Goal: Information Seeking & Learning: Learn about a topic

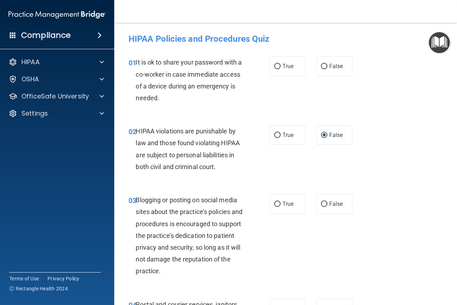
scroll to position [1453, 0]
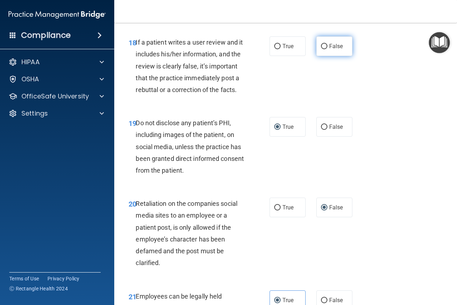
click at [324, 49] on input "False" at bounding box center [324, 46] width 6 height 5
radio input "true"
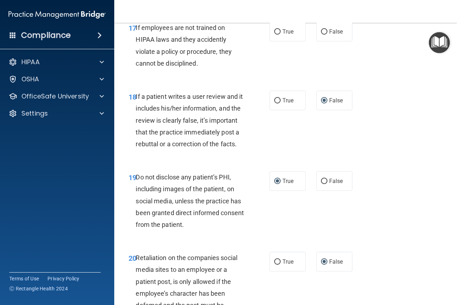
scroll to position [1381, 0]
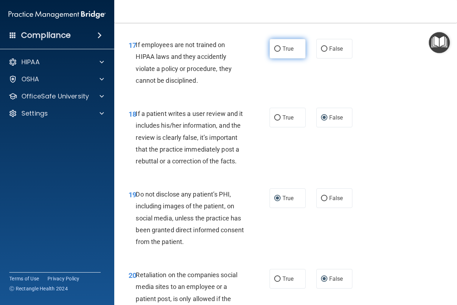
click at [274, 52] on input "True" at bounding box center [277, 48] width 6 height 5
radio input "true"
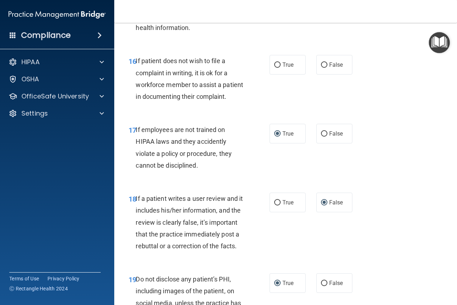
scroll to position [1292, 0]
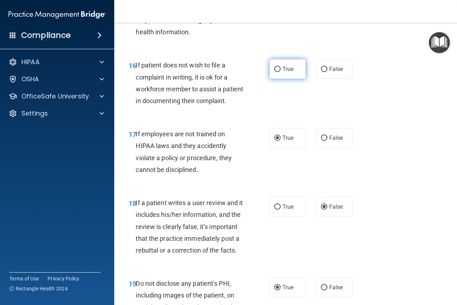
click at [283, 73] on span "True" at bounding box center [288, 69] width 11 height 7
click at [281, 72] on input "True" at bounding box center [277, 69] width 6 height 5
radio input "true"
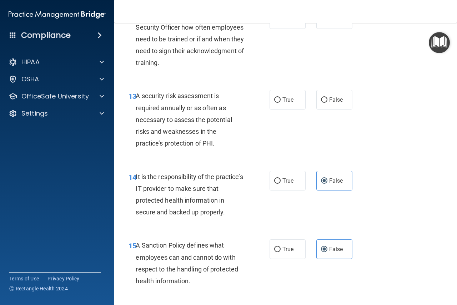
scroll to position [1033, 0]
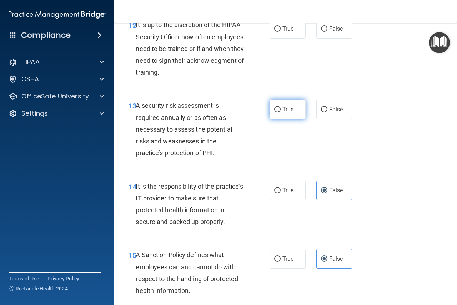
click at [275, 113] on input "True" at bounding box center [277, 109] width 6 height 5
radio input "true"
click at [324, 39] on label "False" at bounding box center [335, 29] width 36 height 20
click at [324, 32] on input "False" at bounding box center [324, 28] width 6 height 5
radio input "true"
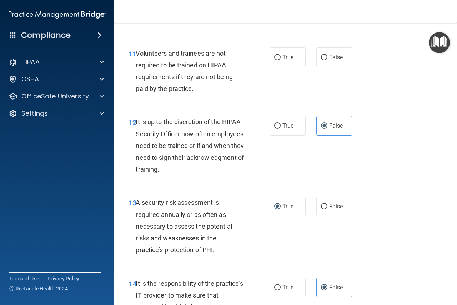
scroll to position [935, 0]
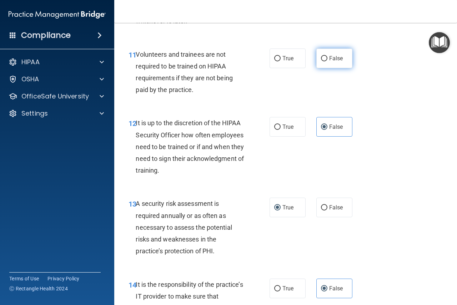
click at [323, 61] on input "False" at bounding box center [324, 58] width 6 height 5
radio input "true"
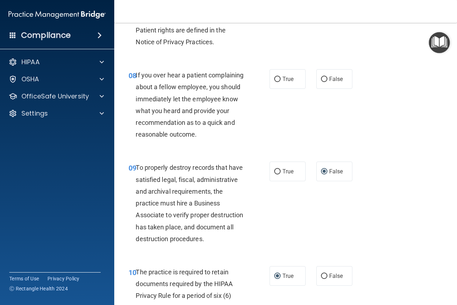
scroll to position [595, 0]
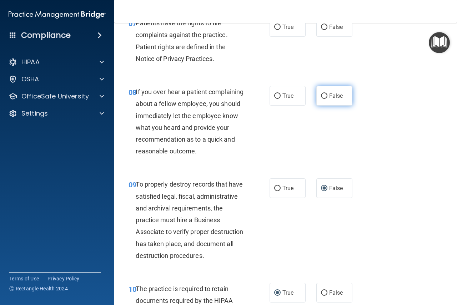
click at [329, 96] on span "False" at bounding box center [336, 96] width 14 height 7
click at [328, 96] on input "False" at bounding box center [324, 96] width 6 height 5
radio input "true"
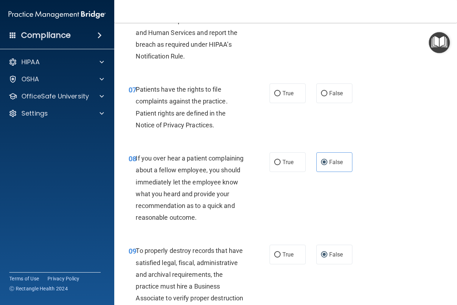
scroll to position [524, 0]
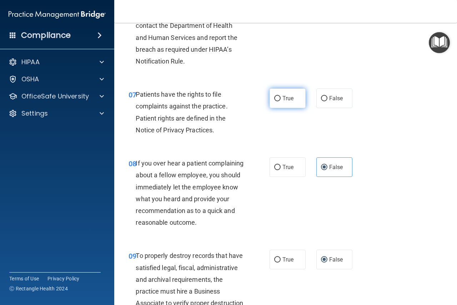
click at [277, 102] on label "True" at bounding box center [288, 99] width 36 height 20
click at [277, 101] on input "True" at bounding box center [277, 98] width 6 height 5
radio input "true"
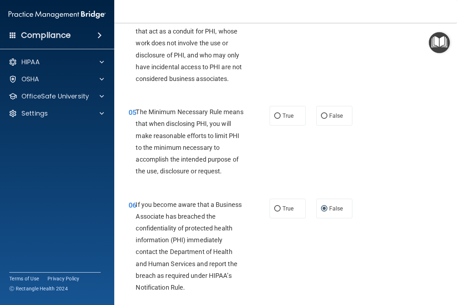
scroll to position [292, 0]
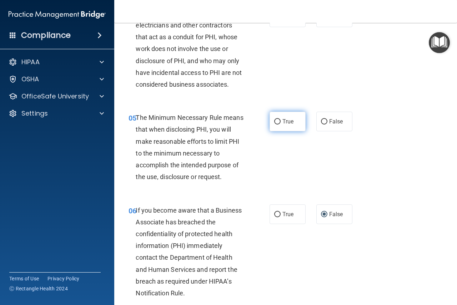
click at [288, 123] on span "True" at bounding box center [288, 121] width 11 height 7
click at [281, 123] on input "True" at bounding box center [277, 121] width 6 height 5
radio input "true"
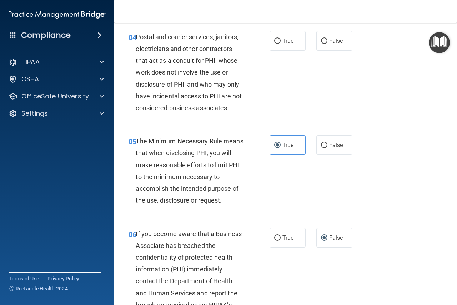
scroll to position [211, 0]
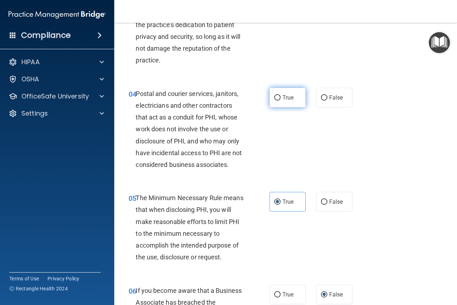
click at [275, 99] on input "True" at bounding box center [277, 97] width 6 height 5
radio input "true"
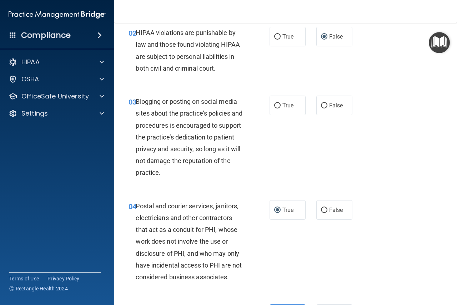
scroll to position [95, 0]
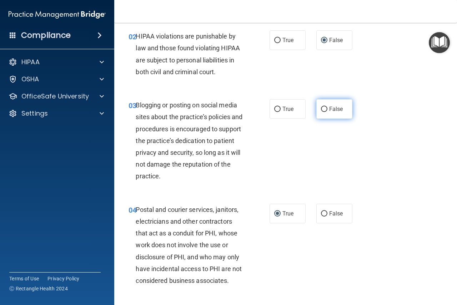
click at [329, 108] on span "False" at bounding box center [336, 109] width 14 height 7
click at [328, 108] on input "False" at bounding box center [324, 109] width 6 height 5
radio input "true"
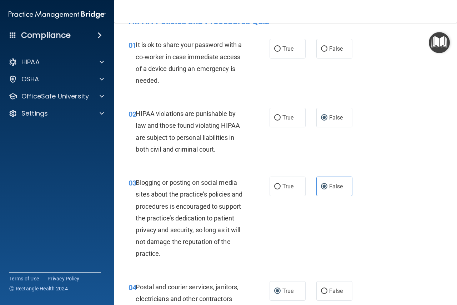
scroll to position [0, 0]
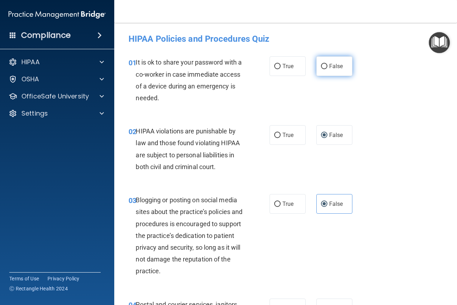
click at [326, 68] on label "False" at bounding box center [335, 66] width 36 height 20
click at [326, 68] on input "False" at bounding box center [324, 66] width 6 height 5
radio input "true"
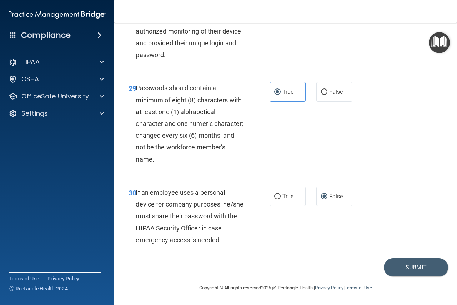
scroll to position [2247, 0]
click at [412, 265] on button "Submit" at bounding box center [416, 268] width 64 height 18
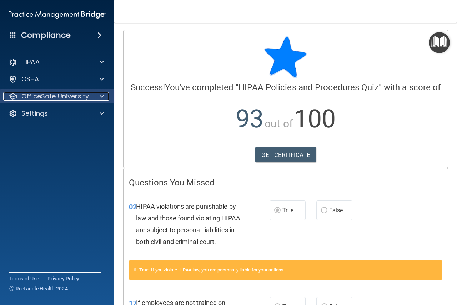
click at [67, 97] on p "OfficeSafe University" at bounding box center [55, 96] width 68 height 9
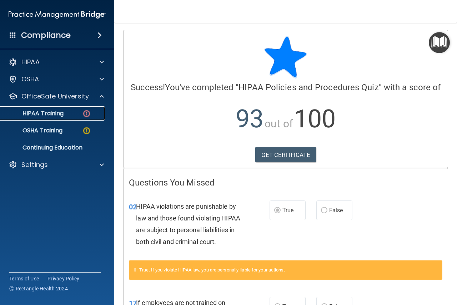
click at [54, 116] on p "HIPAA Training" at bounding box center [34, 113] width 59 height 7
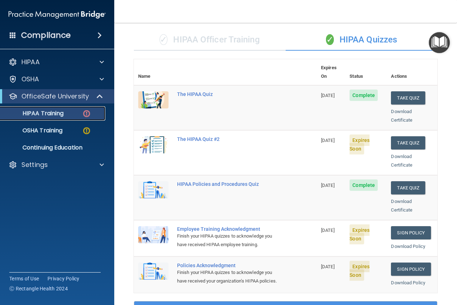
scroll to position [33, 0]
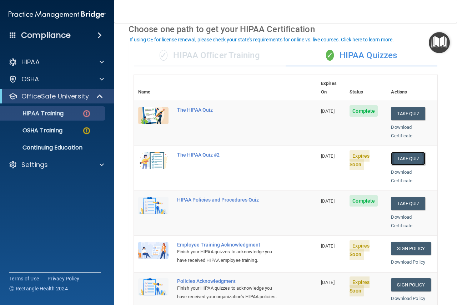
click at [409, 152] on button "Take Quiz" at bounding box center [408, 158] width 34 height 13
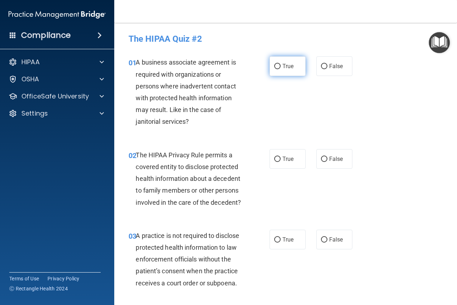
click at [274, 66] on input "True" at bounding box center [277, 66] width 6 height 5
radio input "true"
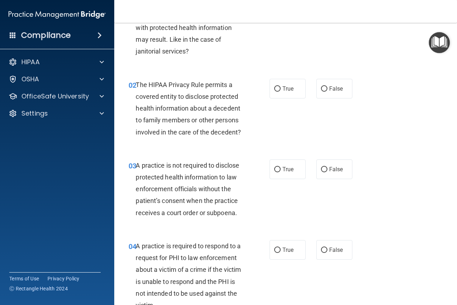
scroll to position [71, 0]
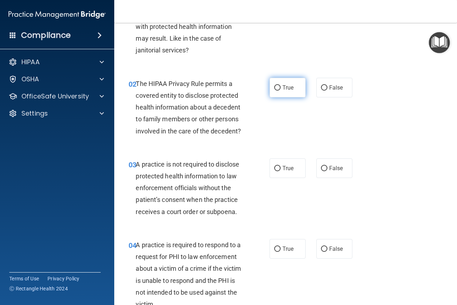
click at [275, 88] on input "True" at bounding box center [277, 87] width 6 height 5
radio input "true"
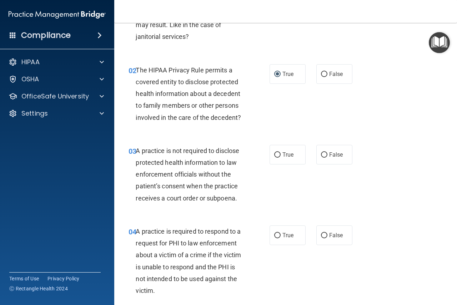
scroll to position [161, 0]
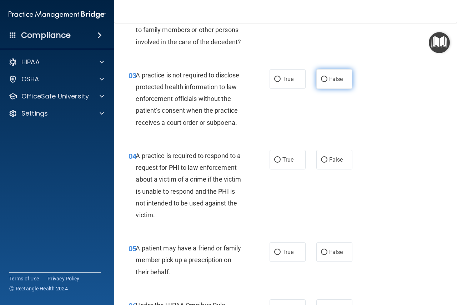
click at [325, 81] on label "False" at bounding box center [335, 79] width 36 height 20
click at [325, 81] on input "False" at bounding box center [324, 79] width 6 height 5
radio input "true"
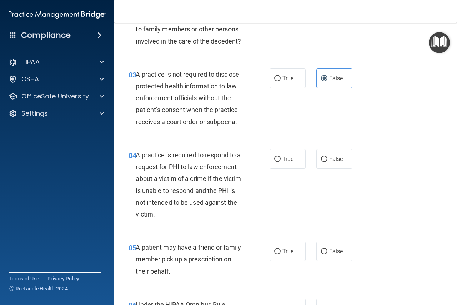
scroll to position [170, 0]
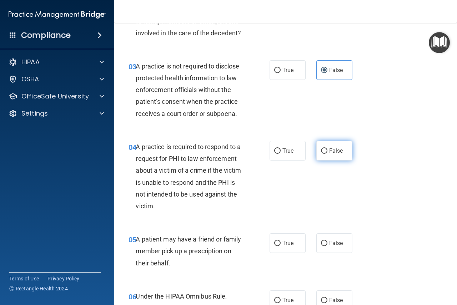
click at [322, 150] on input "False" at bounding box center [324, 151] width 6 height 5
radio input "true"
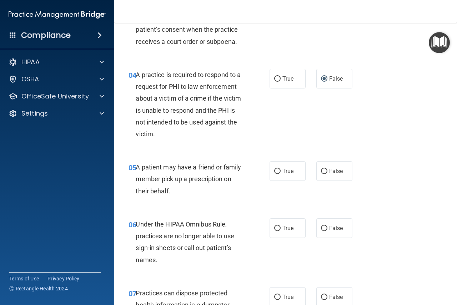
scroll to position [250, 0]
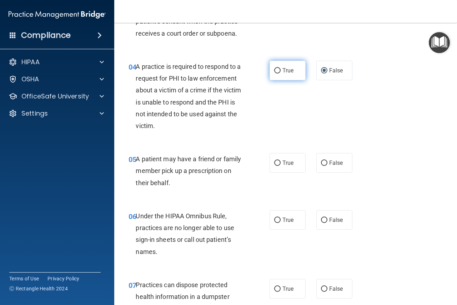
click at [274, 70] on input "True" at bounding box center [277, 70] width 6 height 5
radio input "true"
radio input "false"
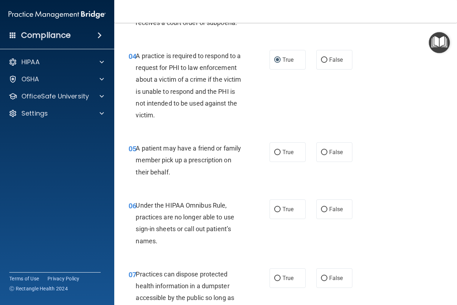
scroll to position [277, 0]
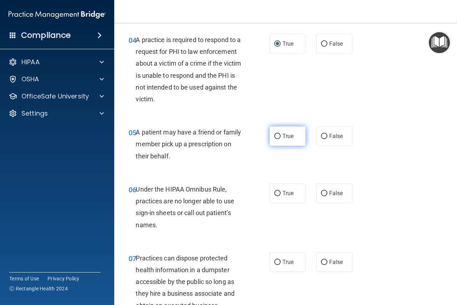
click at [277, 138] on input "True" at bounding box center [277, 136] width 6 height 5
radio input "true"
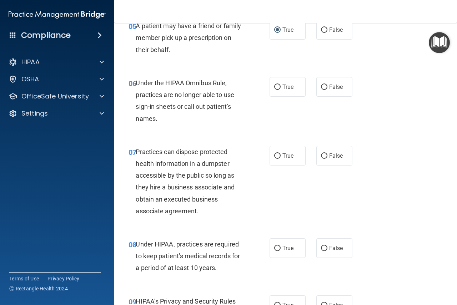
scroll to position [384, 0]
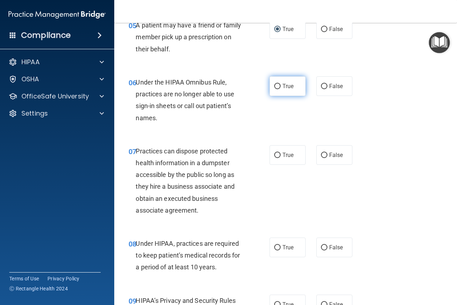
click at [274, 85] on input "True" at bounding box center [277, 86] width 6 height 5
radio input "true"
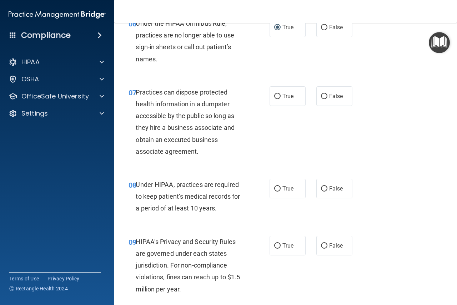
scroll to position [447, 0]
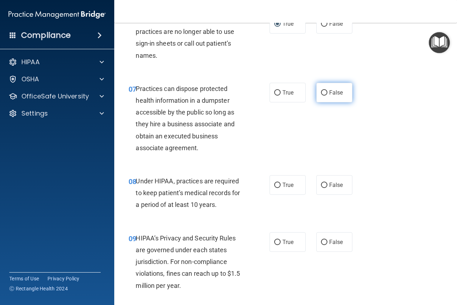
click at [323, 93] on input "False" at bounding box center [324, 92] width 6 height 5
radio input "true"
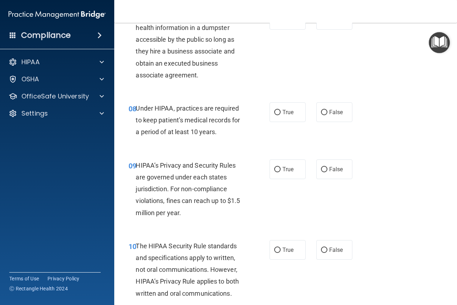
scroll to position [536, 0]
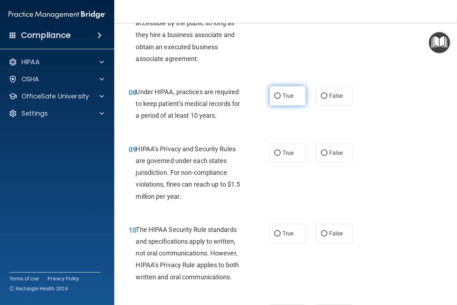
click at [279, 95] on label "True" at bounding box center [288, 96] width 36 height 20
click at [279, 95] on input "True" at bounding box center [277, 96] width 6 height 5
radio input "true"
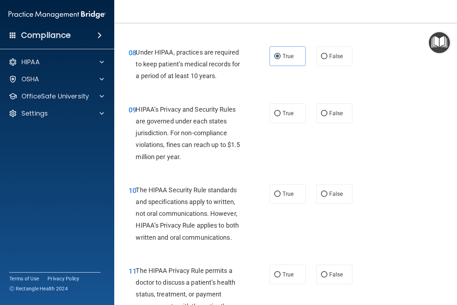
scroll to position [581, 0]
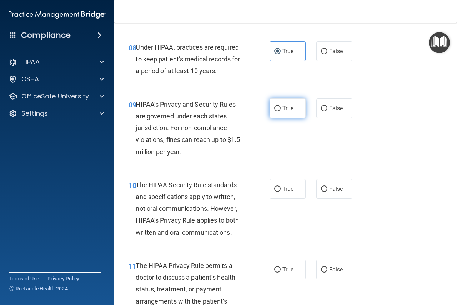
click at [277, 110] on input "True" at bounding box center [277, 108] width 6 height 5
radio input "true"
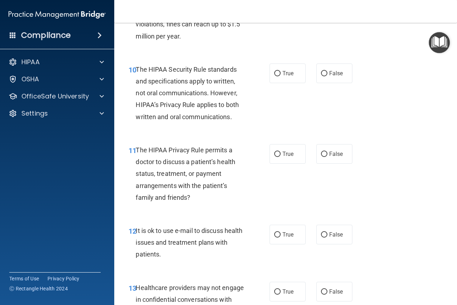
scroll to position [697, 0]
click at [283, 74] on span "True" at bounding box center [288, 73] width 11 height 7
click at [280, 74] on input "True" at bounding box center [277, 73] width 6 height 5
radio input "true"
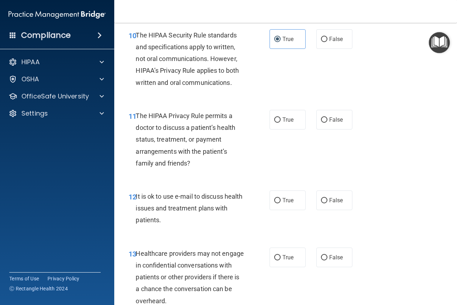
scroll to position [741, 0]
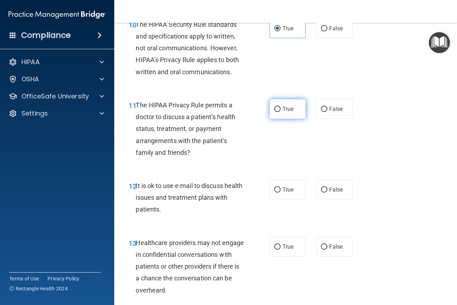
click at [278, 109] on input "True" at bounding box center [277, 109] width 6 height 5
radio input "true"
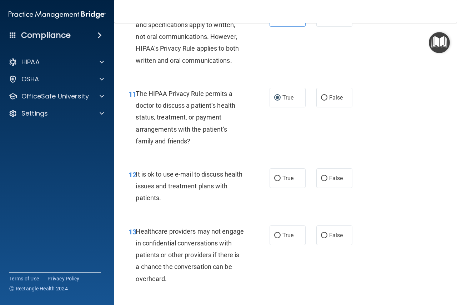
scroll to position [804, 0]
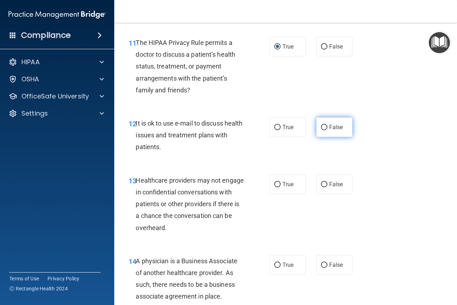
click at [322, 128] on input "False" at bounding box center [324, 127] width 6 height 5
radio input "true"
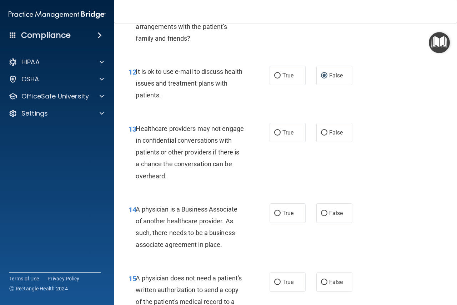
scroll to position [884, 0]
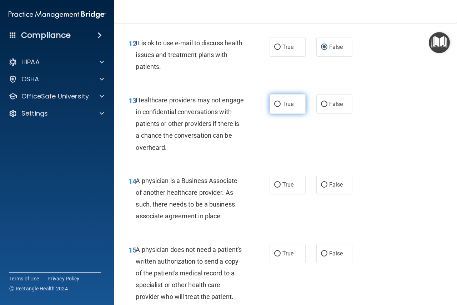
click at [275, 105] on input "True" at bounding box center [277, 104] width 6 height 5
radio input "true"
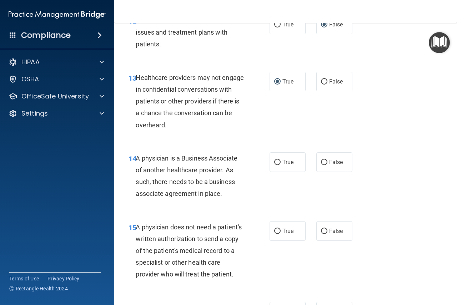
scroll to position [982, 0]
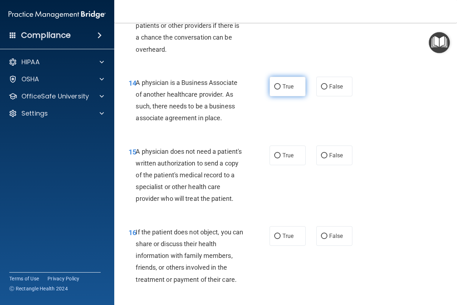
click at [283, 88] on span "True" at bounding box center [288, 86] width 11 height 7
click at [281, 88] on input "True" at bounding box center [277, 86] width 6 height 5
radio input "true"
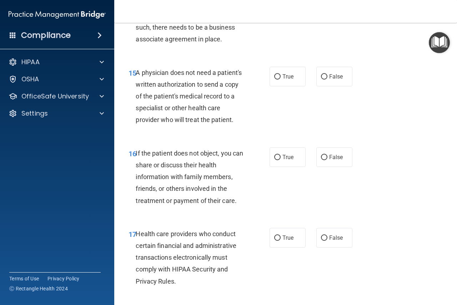
scroll to position [1072, 0]
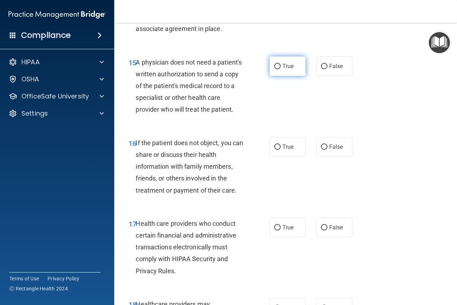
click at [290, 69] on span "True" at bounding box center [288, 66] width 11 height 7
click at [281, 69] on input "True" at bounding box center [277, 66] width 6 height 5
radio input "true"
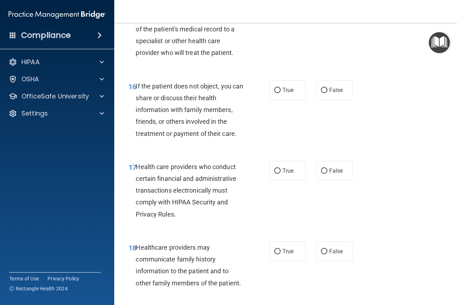
scroll to position [1143, 0]
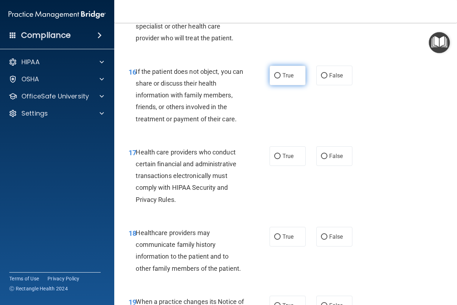
click at [284, 79] on span "True" at bounding box center [288, 75] width 11 height 7
click at [281, 79] on input "True" at bounding box center [277, 75] width 6 height 5
radio input "true"
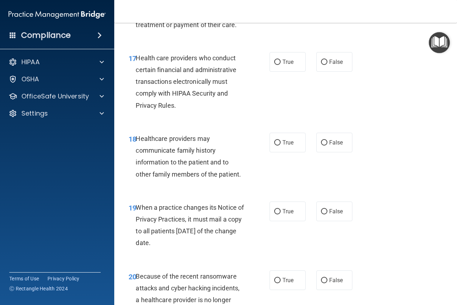
scroll to position [1241, 0]
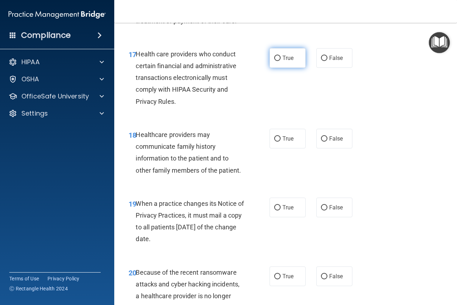
click at [282, 68] on label "True" at bounding box center [288, 58] width 36 height 20
click at [281, 61] on input "True" at bounding box center [277, 58] width 6 height 5
radio input "true"
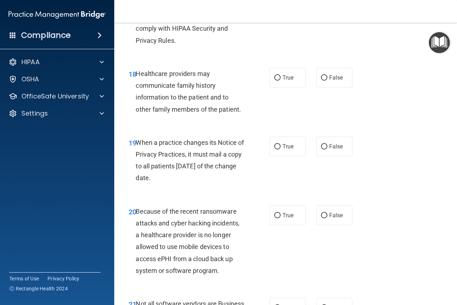
scroll to position [1313, 0]
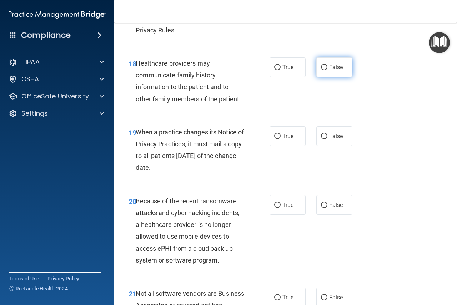
click at [324, 77] on label "False" at bounding box center [335, 68] width 36 height 20
click at [324, 70] on input "False" at bounding box center [324, 67] width 6 height 5
radio input "true"
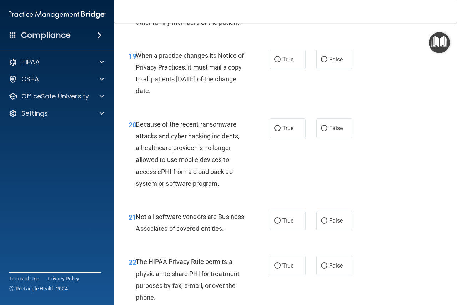
scroll to position [1393, 0]
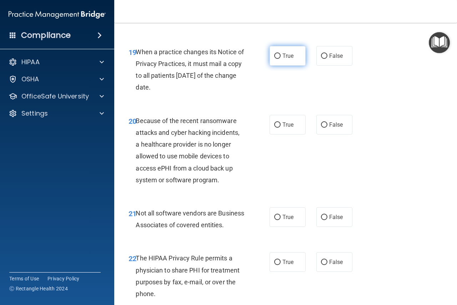
click at [274, 59] on input "True" at bounding box center [277, 56] width 6 height 5
radio input "true"
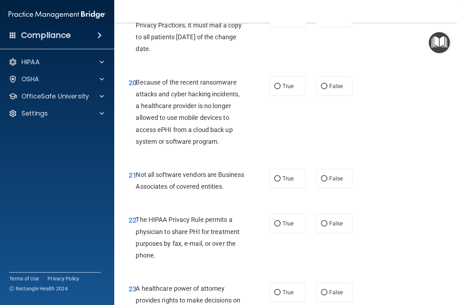
scroll to position [1438, 0]
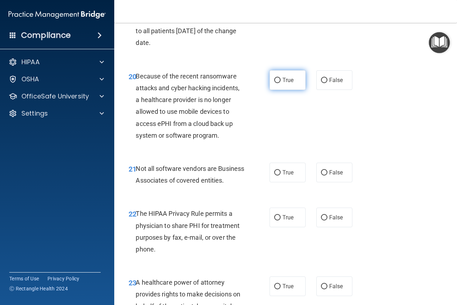
click at [283, 84] on span "True" at bounding box center [288, 80] width 11 height 7
click at [281, 83] on input "True" at bounding box center [277, 80] width 6 height 5
radio input "true"
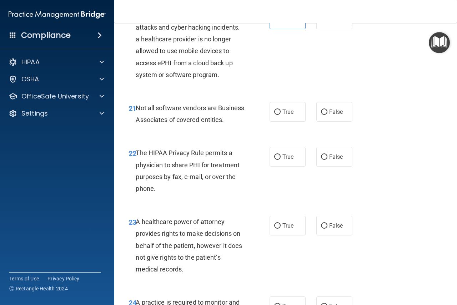
scroll to position [1500, 0]
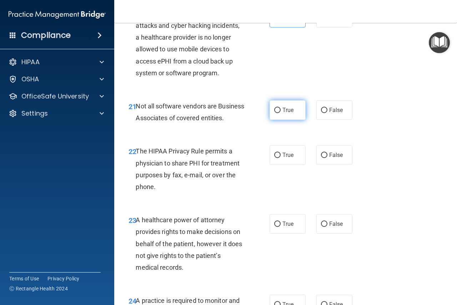
click at [288, 114] on span "True" at bounding box center [288, 110] width 11 height 7
click at [281, 113] on input "True" at bounding box center [277, 110] width 6 height 5
radio input "true"
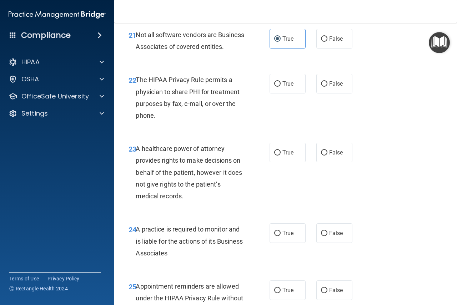
scroll to position [1581, 0]
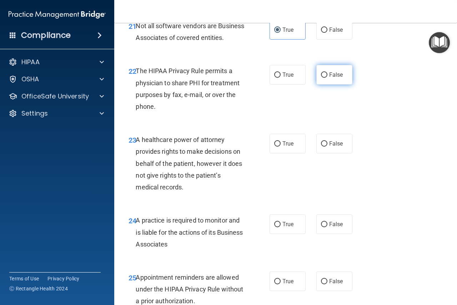
click at [321, 78] on input "False" at bounding box center [324, 75] width 6 height 5
radio input "true"
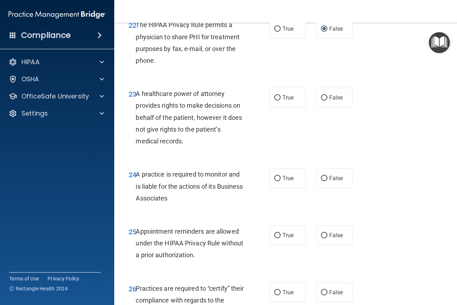
scroll to position [1643, 0]
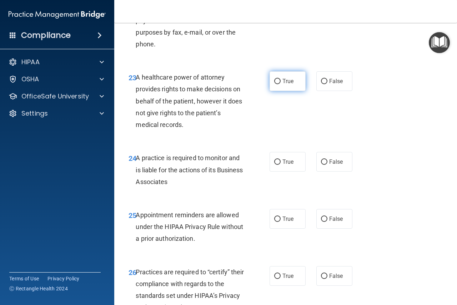
click at [288, 85] on span "True" at bounding box center [288, 81] width 11 height 7
click at [281, 84] on input "True" at bounding box center [277, 81] width 6 height 5
radio input "true"
click at [321, 84] on input "False" at bounding box center [324, 81] width 6 height 5
radio input "true"
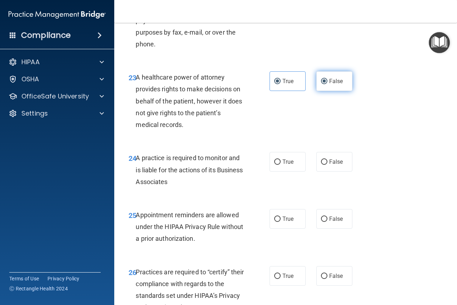
radio input "false"
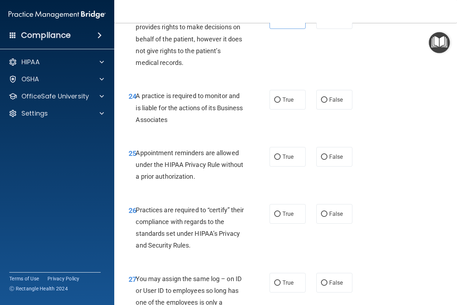
scroll to position [1733, 0]
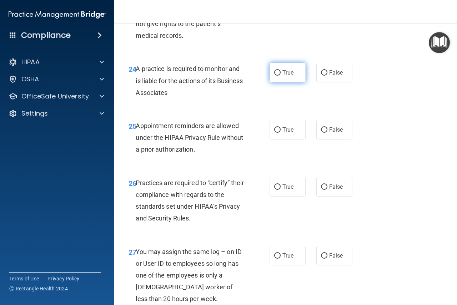
click at [287, 76] on span "True" at bounding box center [288, 72] width 11 height 7
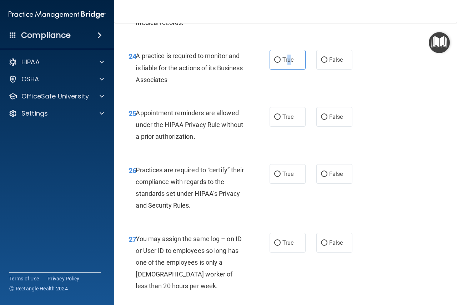
scroll to position [1795, 0]
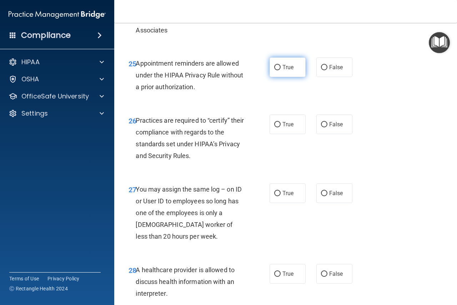
click at [284, 71] on span "True" at bounding box center [288, 67] width 11 height 7
click at [281, 70] on input "True" at bounding box center [277, 67] width 6 height 5
radio input "true"
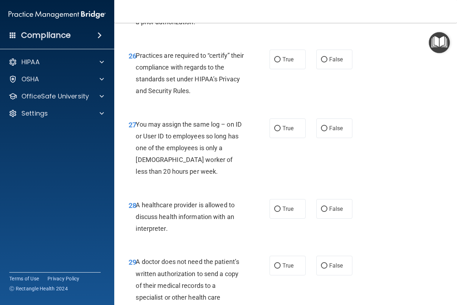
scroll to position [1867, 0]
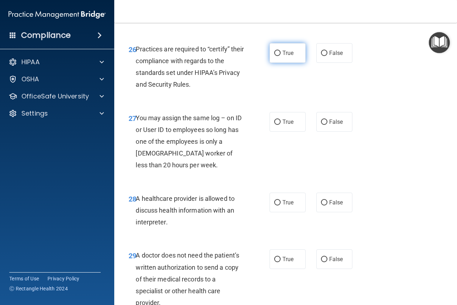
click at [288, 56] on span "True" at bounding box center [288, 53] width 11 height 7
click at [281, 56] on input "True" at bounding box center [277, 53] width 6 height 5
radio input "true"
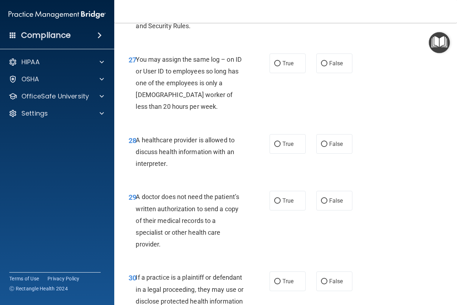
scroll to position [1947, 0]
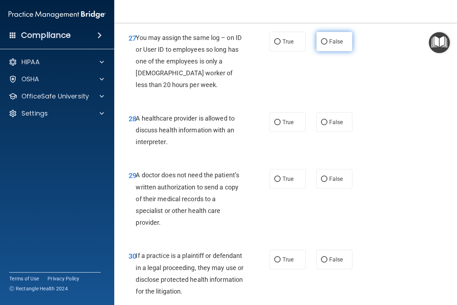
click at [329, 45] on span "False" at bounding box center [336, 41] width 14 height 7
click at [326, 45] on input "False" at bounding box center [324, 41] width 6 height 5
radio input "true"
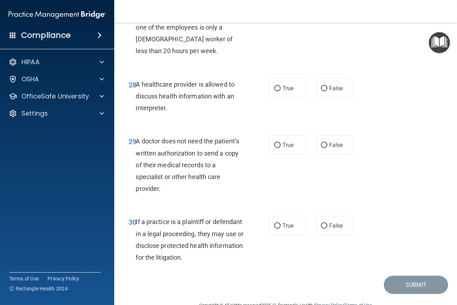
scroll to position [2010, 0]
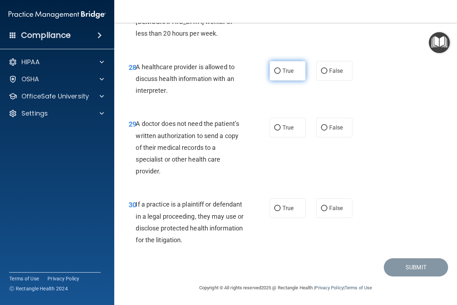
drag, startPoint x: 288, startPoint y: 87, endPoint x: 283, endPoint y: 89, distance: 5.0
click at [285, 81] on label "True" at bounding box center [288, 71] width 36 height 20
click at [280, 80] on label "True" at bounding box center [288, 71] width 36 height 20
click at [280, 74] on input "True" at bounding box center [277, 71] width 6 height 5
radio input "true"
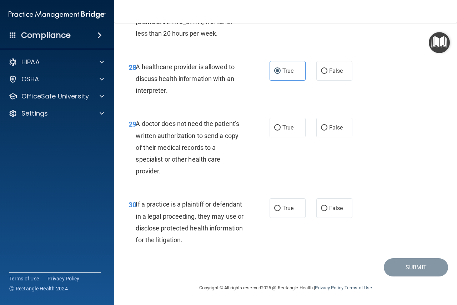
scroll to position [2022, 0]
click at [270, 126] on label "True" at bounding box center [288, 128] width 36 height 20
click at [274, 126] on input "True" at bounding box center [277, 127] width 6 height 5
radio input "true"
click at [278, 211] on input "True" at bounding box center [277, 208] width 6 height 5
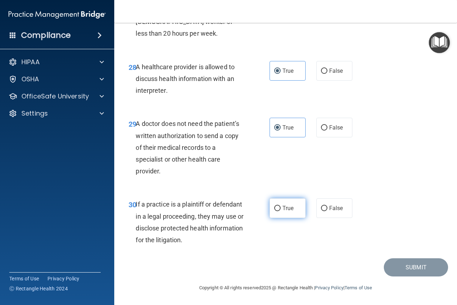
radio input "true"
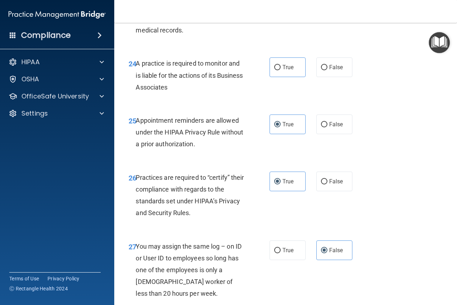
scroll to position [1727, 0]
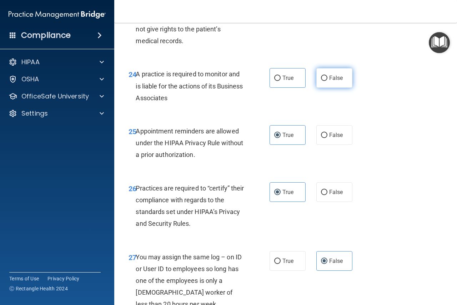
click at [325, 88] on label "False" at bounding box center [335, 78] width 36 height 20
click at [325, 81] on input "False" at bounding box center [324, 78] width 6 height 5
radio input "true"
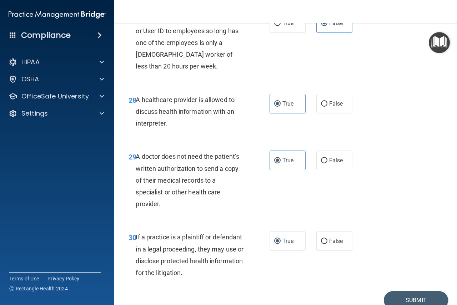
scroll to position [2022, 0]
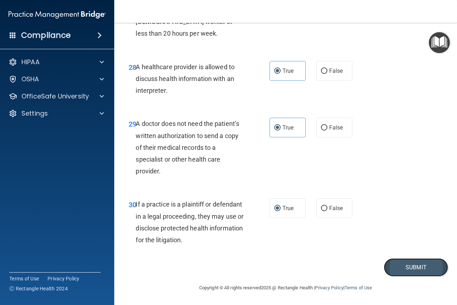
click at [413, 268] on button "Submit" at bounding box center [416, 268] width 64 height 18
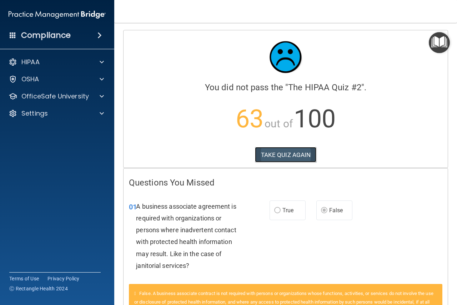
click at [285, 153] on button "TAKE QUIZ AGAIN" at bounding box center [286, 155] width 62 height 16
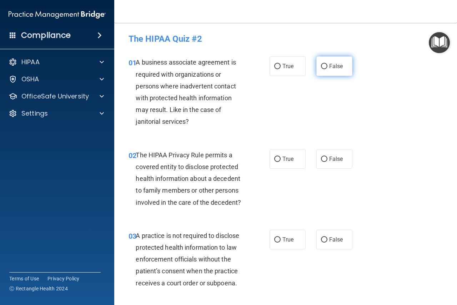
click at [321, 66] on input "False" at bounding box center [324, 66] width 6 height 5
radio input "true"
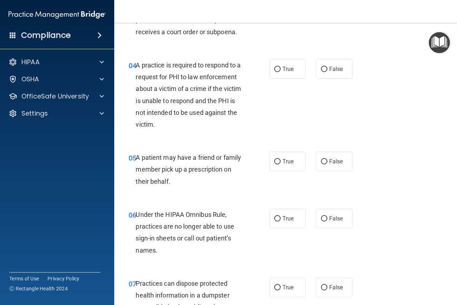
scroll to position [277, 0]
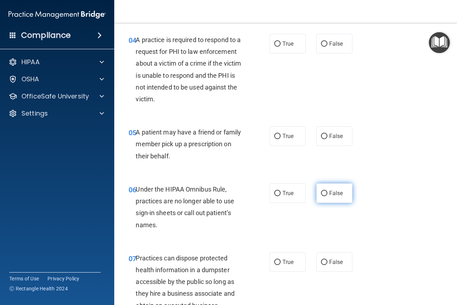
click at [321, 194] on input "False" at bounding box center [324, 193] width 6 height 5
radio input "true"
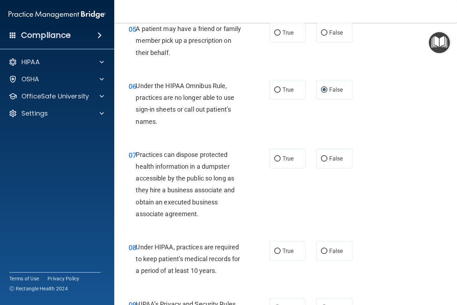
scroll to position [384, 0]
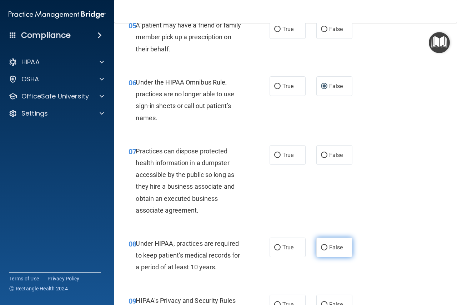
click at [324, 248] on input "False" at bounding box center [324, 247] width 6 height 5
radio input "true"
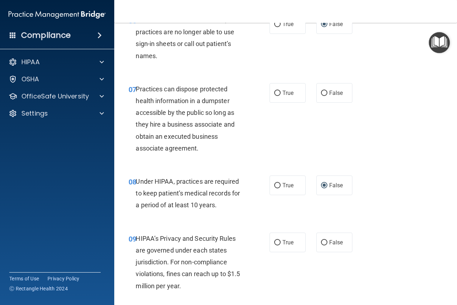
scroll to position [509, 0]
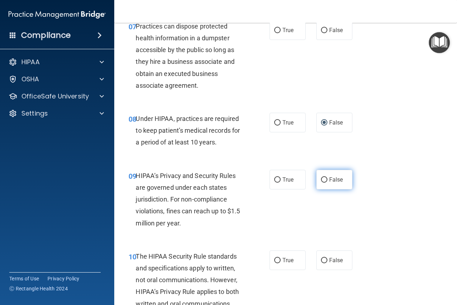
click at [321, 181] on input "False" at bounding box center [324, 180] width 6 height 5
radio input "true"
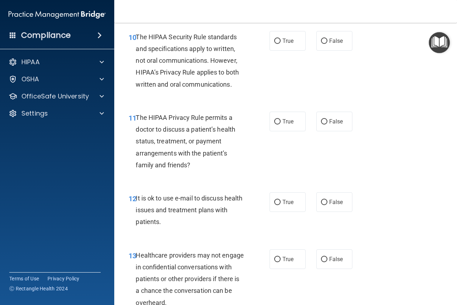
scroll to position [741, 0]
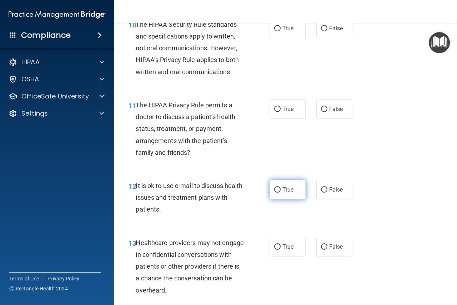
click at [275, 191] on input "True" at bounding box center [277, 190] width 6 height 5
radio input "true"
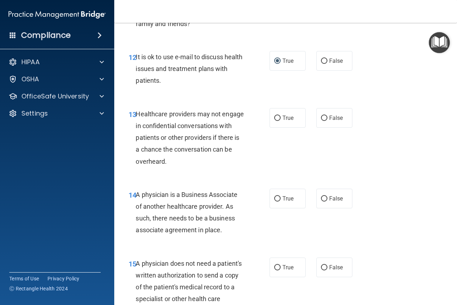
scroll to position [848, 0]
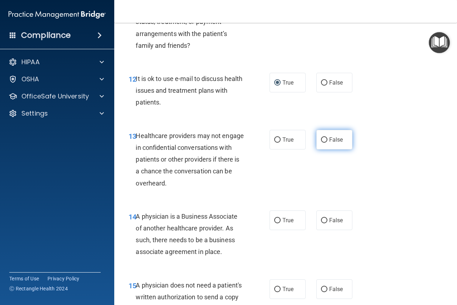
click at [321, 138] on input "False" at bounding box center [324, 140] width 6 height 5
radio input "true"
click at [322, 220] on input "False" at bounding box center [324, 220] width 6 height 5
radio input "true"
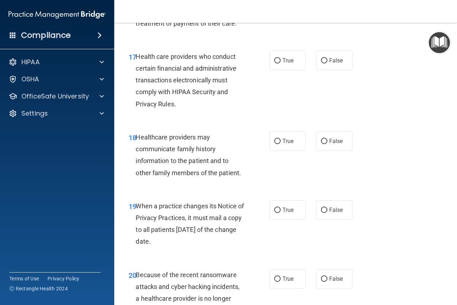
scroll to position [1295, 0]
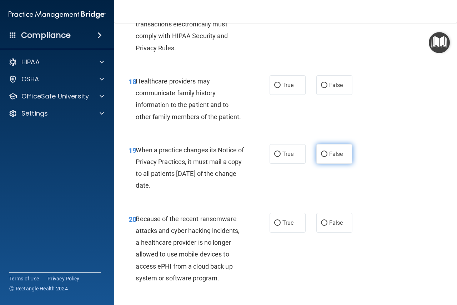
click at [324, 157] on input "False" at bounding box center [324, 154] width 6 height 5
radio input "true"
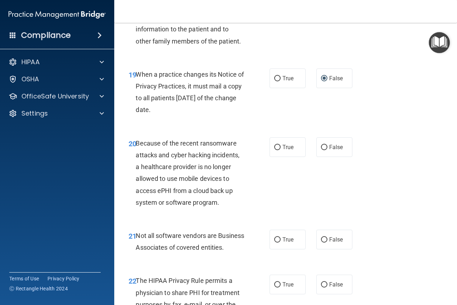
scroll to position [1375, 0]
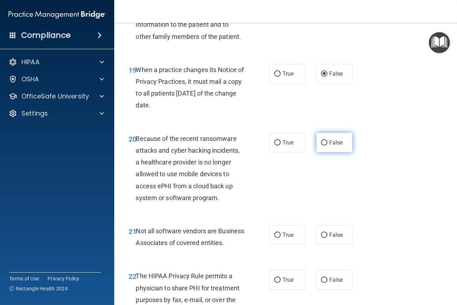
click at [321, 146] on input "False" at bounding box center [324, 142] width 6 height 5
radio input "true"
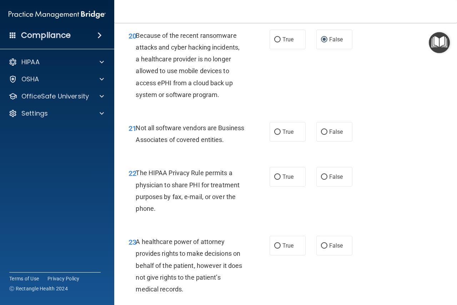
scroll to position [1500, 0]
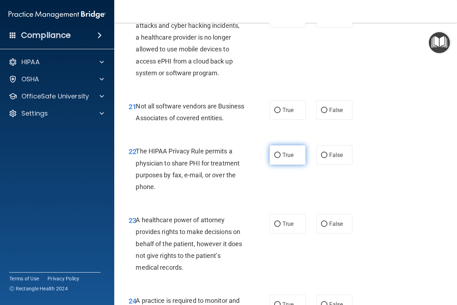
click at [275, 158] on input "True" at bounding box center [277, 155] width 6 height 5
radio input "true"
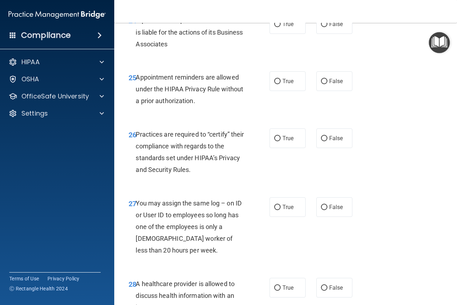
scroll to position [1795, 0]
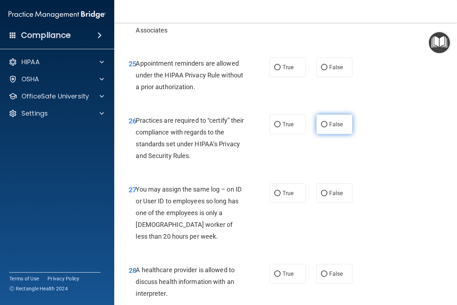
drag, startPoint x: 319, startPoint y: 146, endPoint x: 323, endPoint y: 148, distance: 4.8
click at [321, 128] on input "False" at bounding box center [324, 124] width 6 height 5
radio input "true"
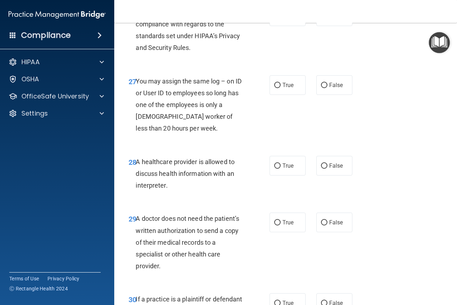
scroll to position [1902, 0]
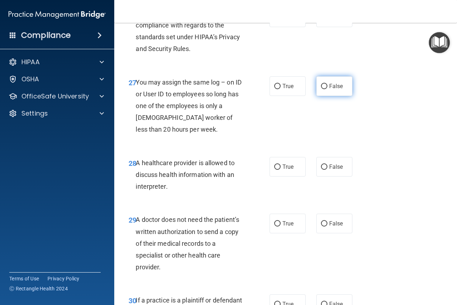
click at [324, 96] on label "False" at bounding box center [335, 86] width 36 height 20
click at [324, 89] on input "False" at bounding box center [324, 86] width 6 height 5
radio input "true"
click at [271, 177] on label "True" at bounding box center [288, 167] width 36 height 20
click at [274, 170] on input "True" at bounding box center [277, 167] width 6 height 5
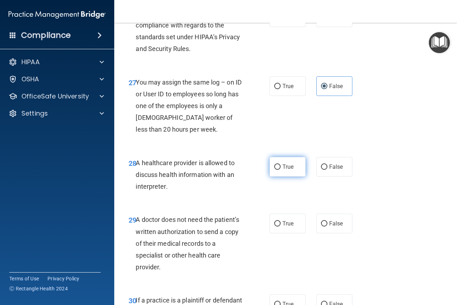
radio input "true"
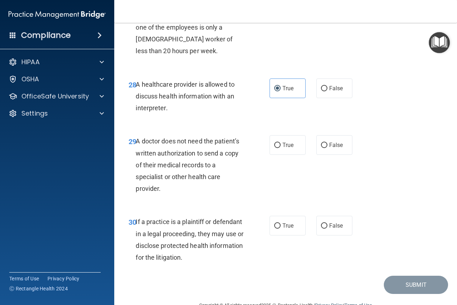
scroll to position [1983, 0]
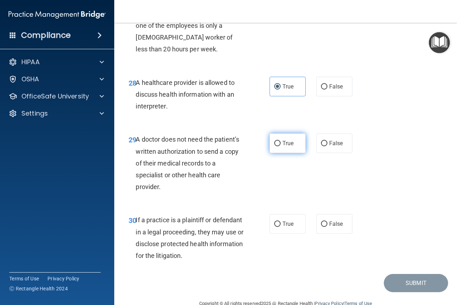
click at [270, 153] on label "True" at bounding box center [288, 144] width 36 height 20
click at [274, 146] on input "True" at bounding box center [277, 143] width 6 height 5
radio input "true"
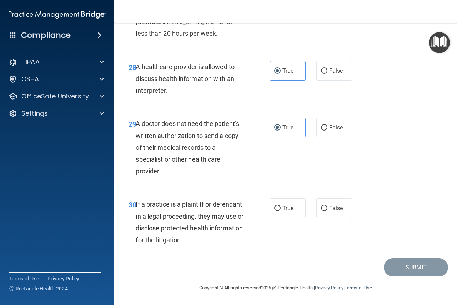
scroll to position [2022, 0]
click at [275, 208] on input "True" at bounding box center [277, 208] width 6 height 5
radio input "true"
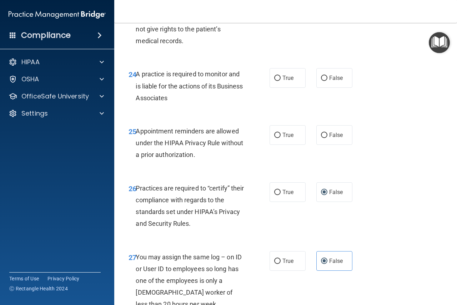
scroll to position [1718, 0]
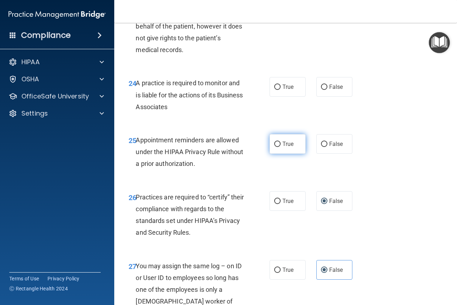
click at [280, 154] on label "True" at bounding box center [288, 144] width 36 height 20
click at [274, 147] on input "True" at bounding box center [277, 144] width 6 height 5
radio input "true"
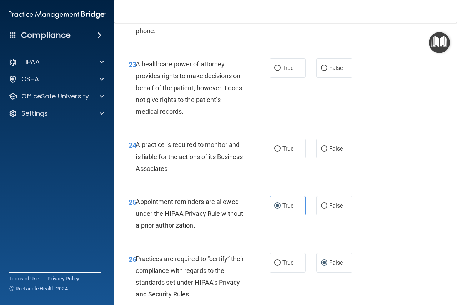
click at [377, 130] on div "23 A healthcare power of attorney provides rights to make decisions on behalf o…" at bounding box center [285, 89] width 325 height 81
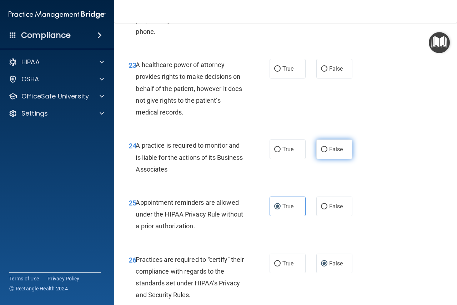
click at [321, 153] on input "False" at bounding box center [324, 149] width 6 height 5
radio input "true"
click at [324, 72] on input "False" at bounding box center [324, 68] width 6 height 5
radio input "true"
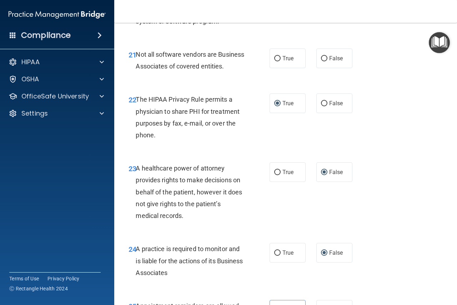
scroll to position [1540, 0]
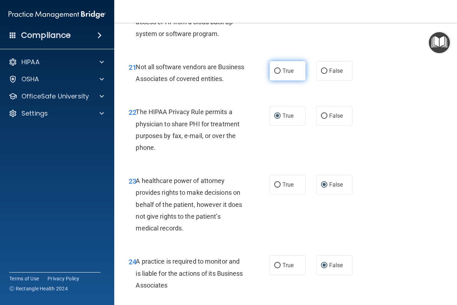
click at [279, 80] on label "True" at bounding box center [288, 71] width 36 height 20
click at [279, 74] on input "True" at bounding box center [277, 71] width 6 height 5
radio input "true"
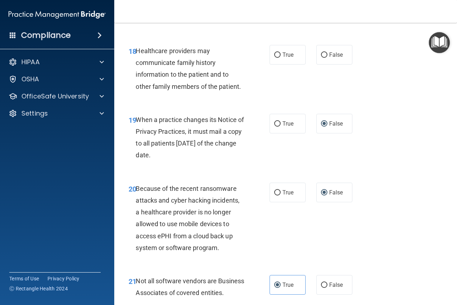
scroll to position [1272, 0]
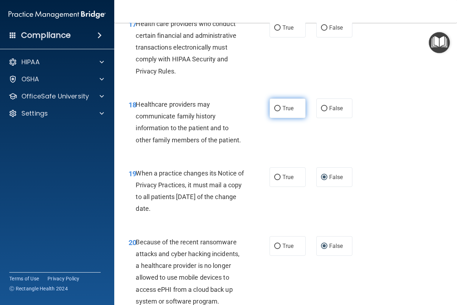
click at [275, 111] on input "True" at bounding box center [277, 108] width 6 height 5
radio input "true"
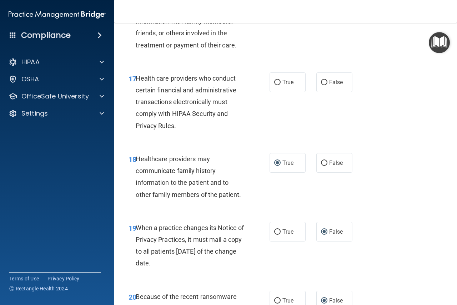
scroll to position [1209, 0]
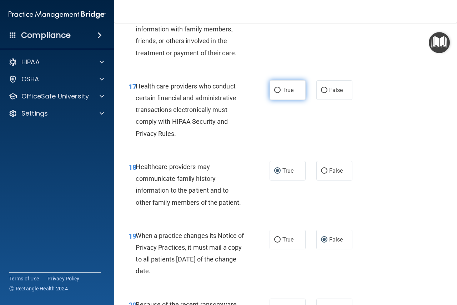
click at [276, 93] on input "True" at bounding box center [277, 90] width 6 height 5
radio input "true"
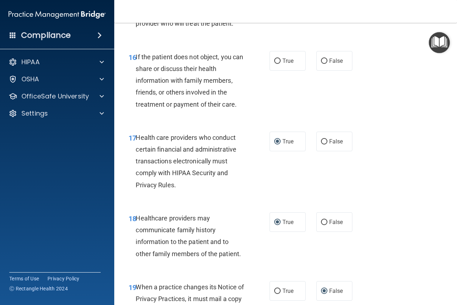
scroll to position [1156, 0]
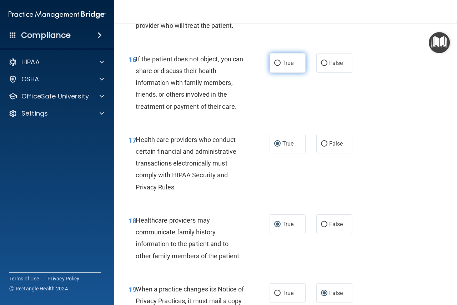
click at [278, 66] on input "True" at bounding box center [277, 63] width 6 height 5
radio input "true"
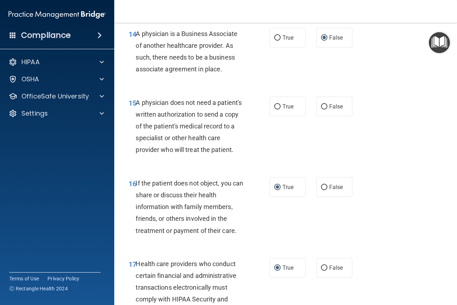
scroll to position [1031, 0]
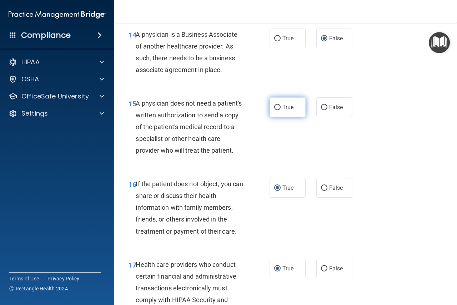
click at [274, 106] on input "True" at bounding box center [277, 107] width 6 height 5
radio input "true"
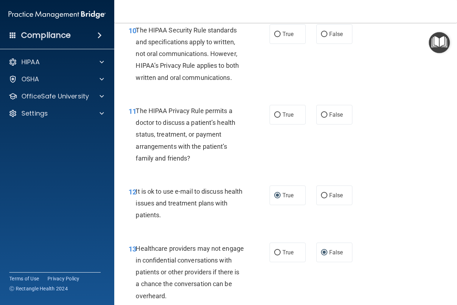
scroll to position [727, 0]
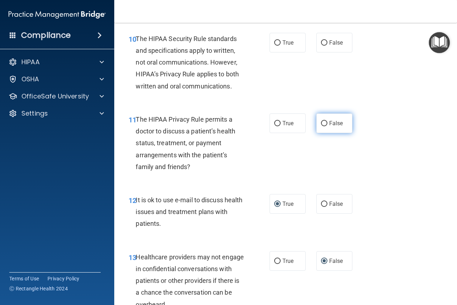
click at [323, 125] on input "False" at bounding box center [324, 123] width 6 height 5
radio input "true"
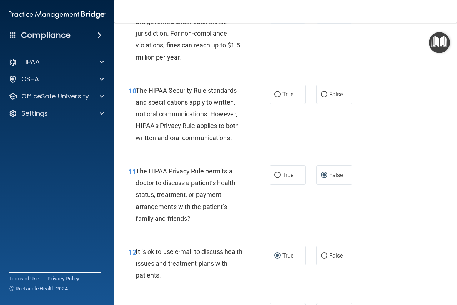
scroll to position [656, 0]
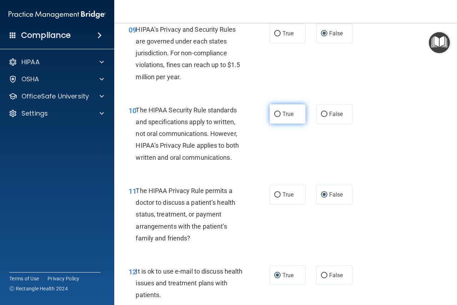
click at [274, 116] on input "True" at bounding box center [277, 114] width 6 height 5
radio input "true"
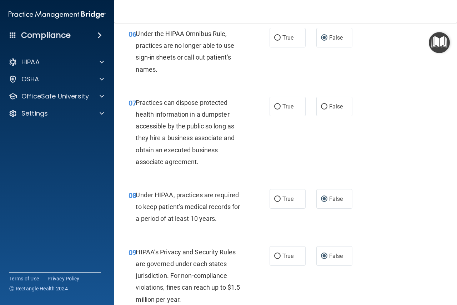
scroll to position [432, 0]
click at [324, 108] on input "False" at bounding box center [324, 107] width 6 height 5
radio input "true"
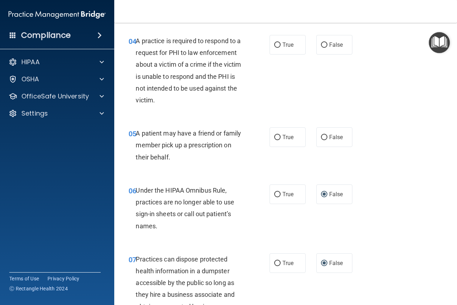
scroll to position [272, 0]
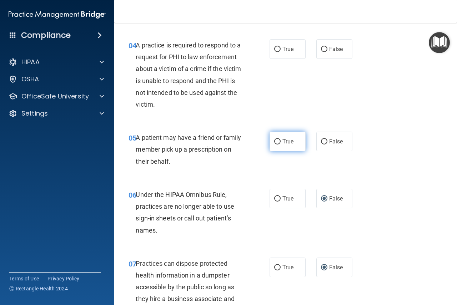
click at [279, 140] on label "True" at bounding box center [288, 142] width 36 height 20
click at [279, 140] on input "True" at bounding box center [277, 141] width 6 height 5
radio input "true"
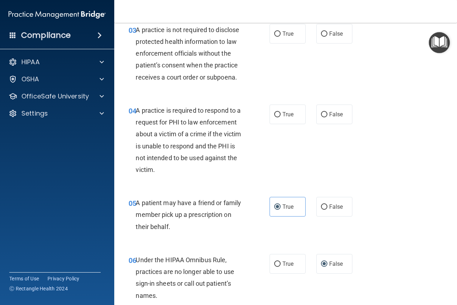
scroll to position [200, 0]
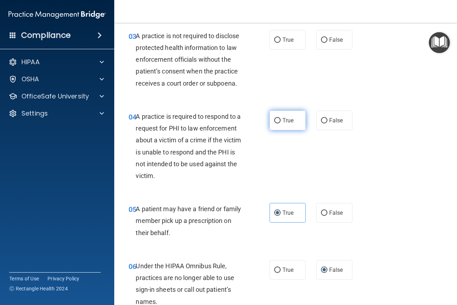
click at [278, 121] on input "True" at bounding box center [277, 120] width 6 height 5
radio input "true"
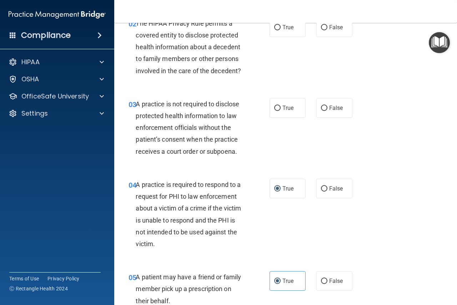
scroll to position [129, 0]
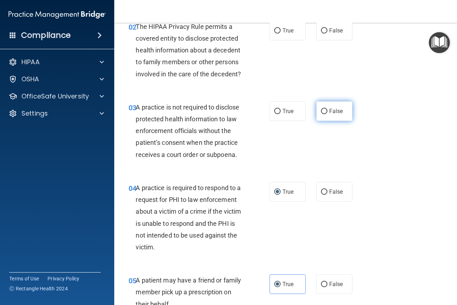
click at [329, 110] on span "False" at bounding box center [336, 111] width 14 height 7
click at [327, 110] on input "False" at bounding box center [324, 111] width 6 height 5
radio input "true"
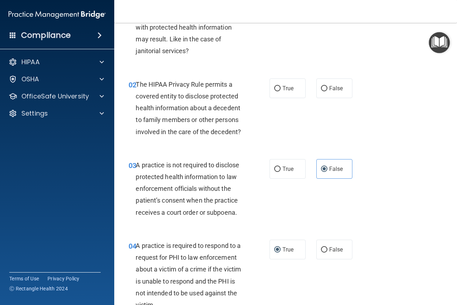
scroll to position [39, 0]
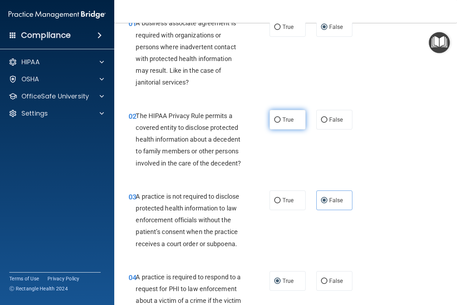
click at [280, 121] on label "True" at bounding box center [288, 120] width 36 height 20
click at [280, 121] on input "True" at bounding box center [277, 120] width 6 height 5
radio input "true"
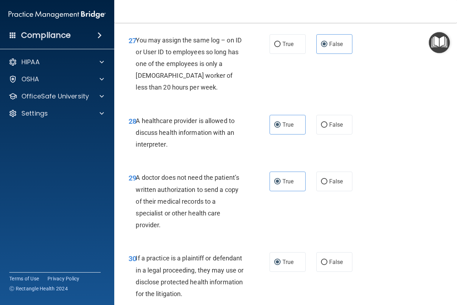
scroll to position [2022, 0]
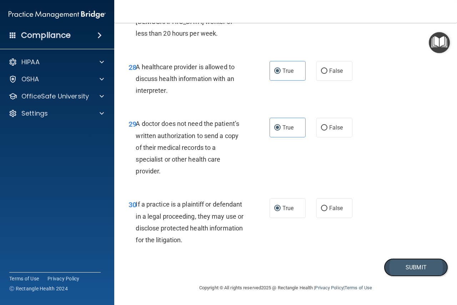
click at [405, 270] on button "Submit" at bounding box center [416, 268] width 64 height 18
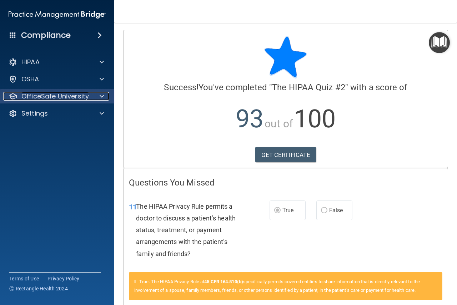
click at [56, 100] on p "OfficeSafe University" at bounding box center [55, 96] width 68 height 9
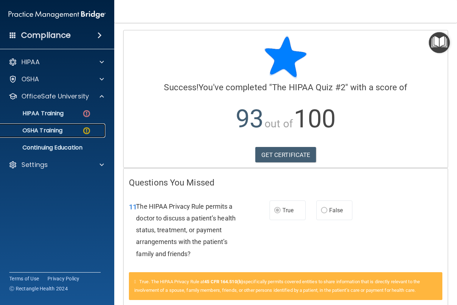
click at [49, 127] on p "OSHA Training" at bounding box center [34, 130] width 58 height 7
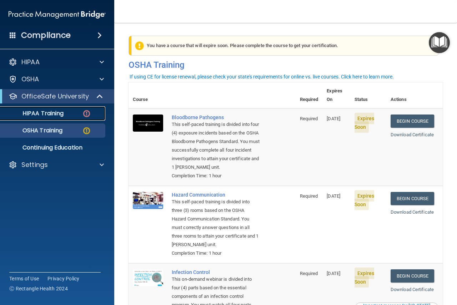
drag, startPoint x: 53, startPoint y: 116, endPoint x: 55, endPoint y: 121, distance: 5.9
click at [53, 116] on p "HIPAA Training" at bounding box center [34, 113] width 59 height 7
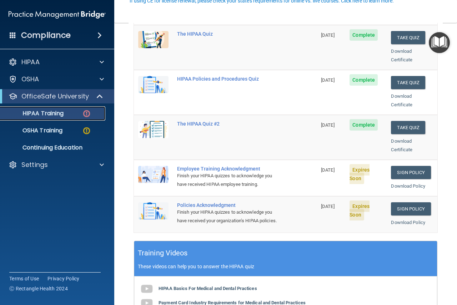
scroll to position [116, 0]
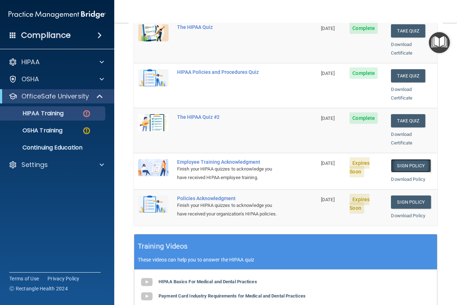
click at [393, 159] on link "Sign Policy" at bounding box center [411, 165] width 40 height 13
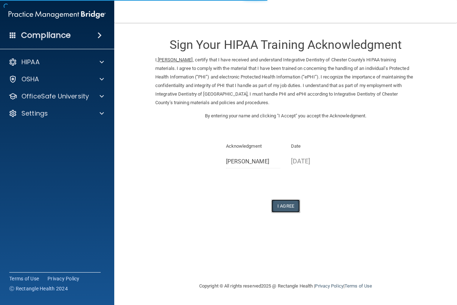
click at [287, 209] on button "I Agree" at bounding box center [286, 206] width 29 height 13
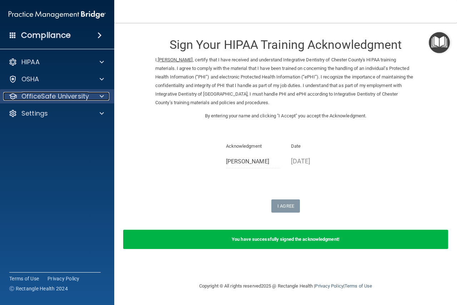
click at [42, 99] on p "OfficeSafe University" at bounding box center [55, 96] width 68 height 9
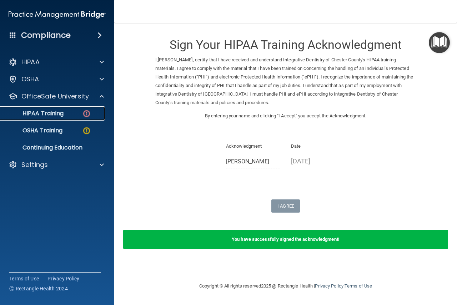
click at [45, 117] on p "HIPAA Training" at bounding box center [34, 113] width 59 height 7
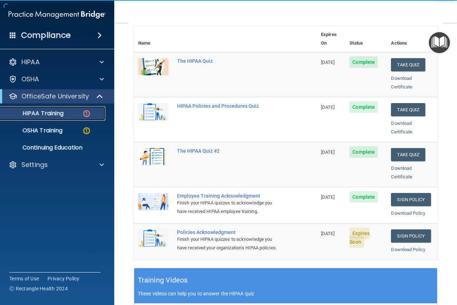
scroll to position [80, 0]
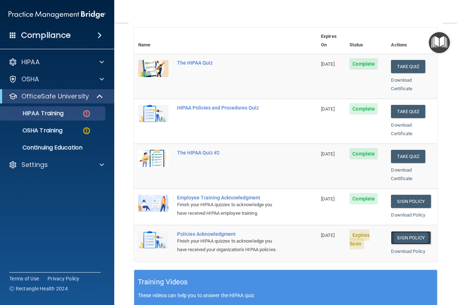
click at [406, 232] on link "Sign Policy" at bounding box center [411, 238] width 40 height 13
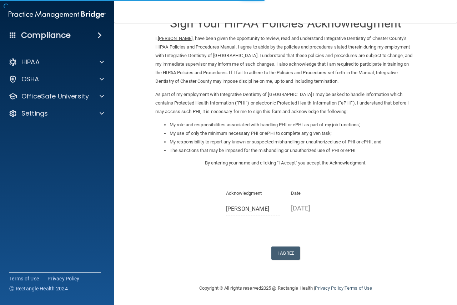
scroll to position [22, 0]
click at [286, 252] on button "I Agree" at bounding box center [286, 253] width 29 height 13
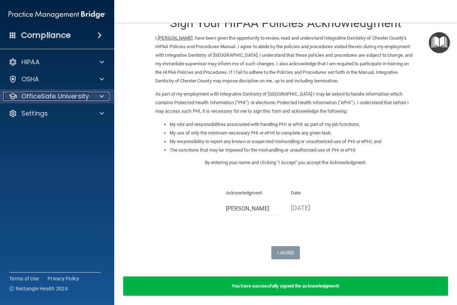
click at [36, 98] on p "OfficeSafe University" at bounding box center [55, 96] width 68 height 9
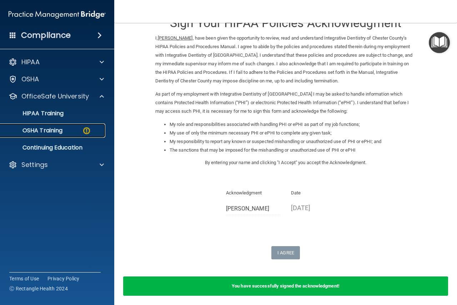
click at [46, 129] on p "OSHA Training" at bounding box center [34, 130] width 58 height 7
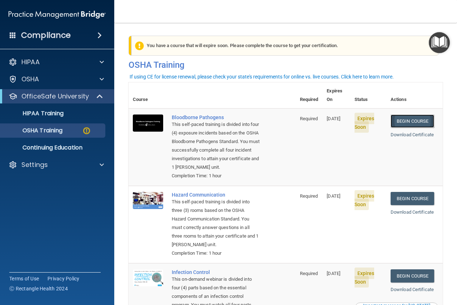
click at [401, 115] on link "Begin Course" at bounding box center [413, 121] width 44 height 13
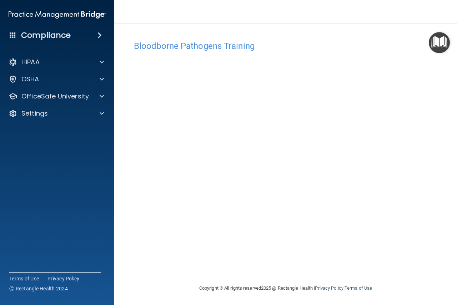
scroll to position [0, 0]
